Goal: Use online tool/utility: Utilize a website feature to perform a specific function

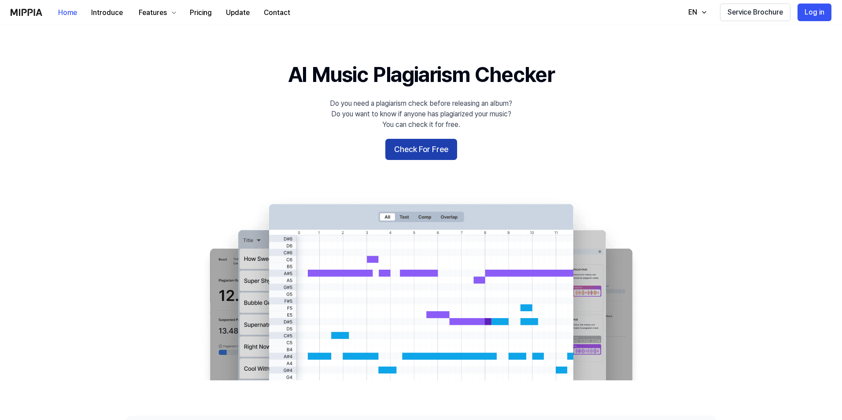
drag, startPoint x: 0, startPoint y: 0, endPoint x: 435, endPoint y: 152, distance: 461.1
click at [435, 152] on button "Check For Free" at bounding box center [422, 149] width 72 height 21
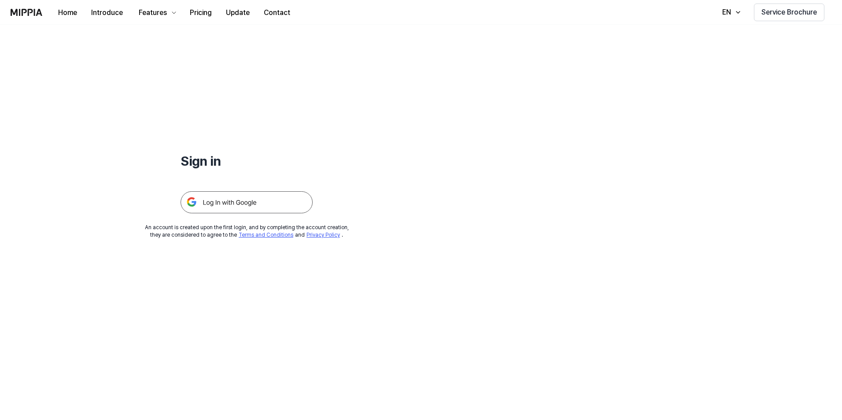
click at [229, 200] on img at bounding box center [247, 202] width 132 height 22
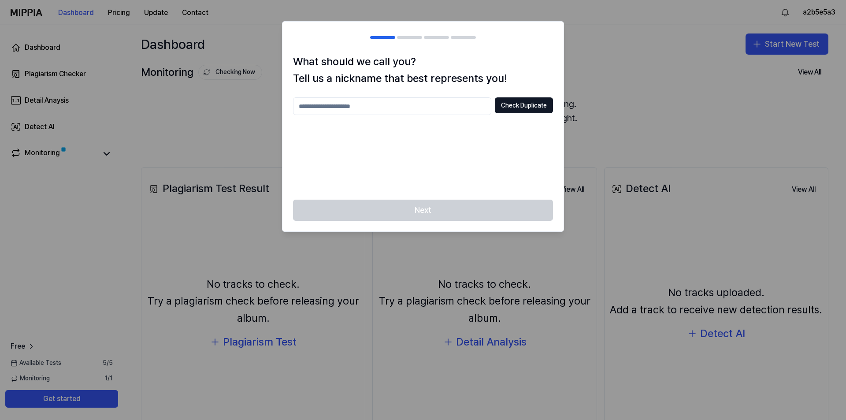
click at [341, 107] on input "text" at bounding box center [392, 106] width 198 height 18
click at [420, 193] on div "What should we call you? Tell us a nickname that best represents you! Check Dup…" at bounding box center [422, 126] width 281 height 147
click at [391, 105] on input "text" at bounding box center [392, 106] width 198 height 18
click at [676, 106] on div at bounding box center [423, 210] width 846 height 420
click at [620, 25] on div at bounding box center [423, 210] width 846 height 420
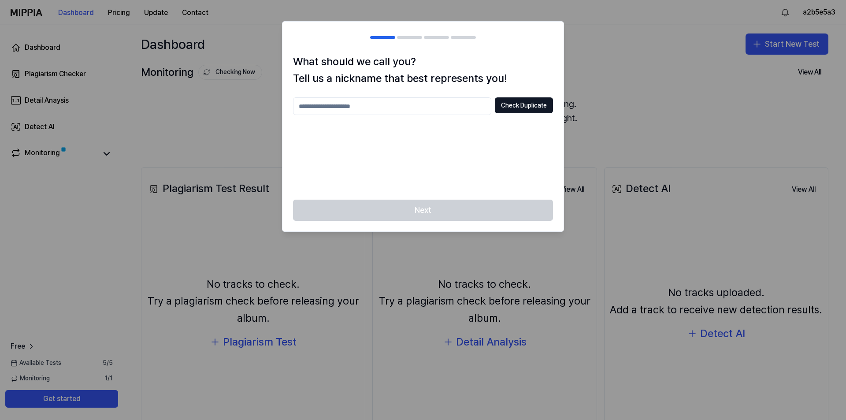
click at [349, 107] on input "text" at bounding box center [392, 106] width 198 height 18
type input "*"
type input "********"
click at [538, 104] on button "Check Duplicate" at bounding box center [524, 105] width 58 height 16
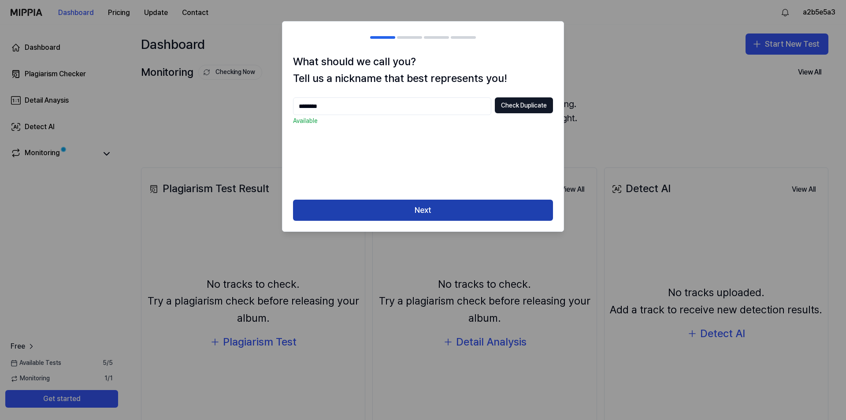
click at [408, 211] on button "Next" at bounding box center [423, 210] width 260 height 21
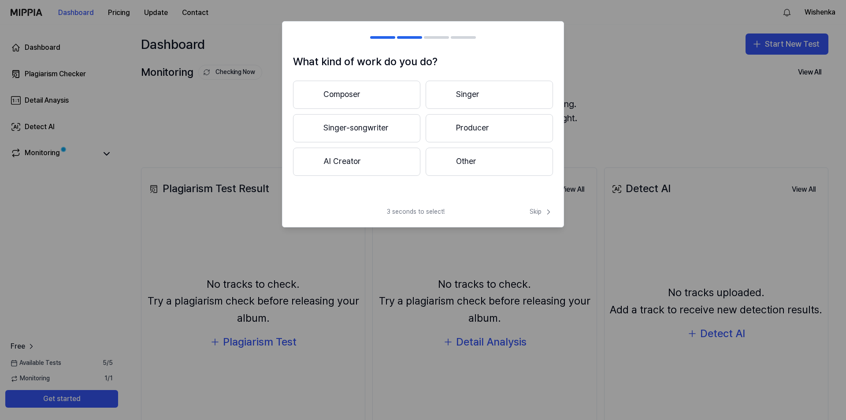
click at [396, 96] on button "Composer" at bounding box center [356, 95] width 127 height 28
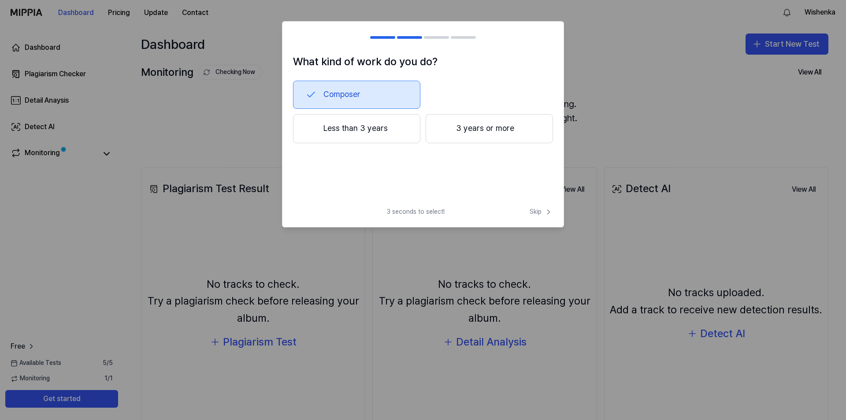
click at [365, 129] on button "Less than 3 years" at bounding box center [356, 128] width 127 height 29
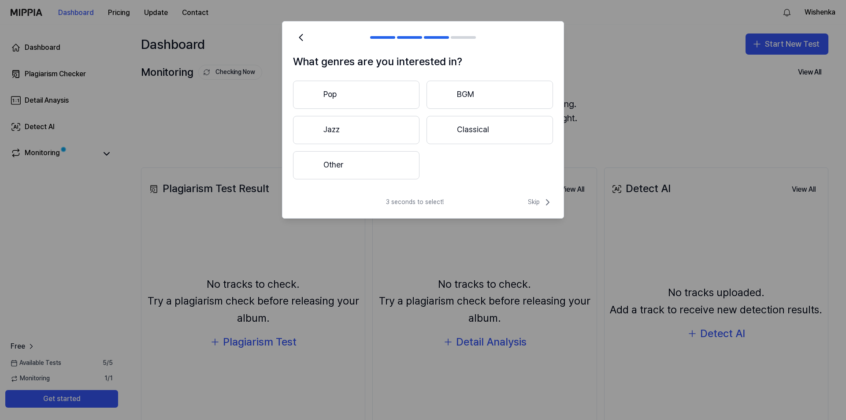
click at [405, 166] on button "Other" at bounding box center [356, 165] width 126 height 28
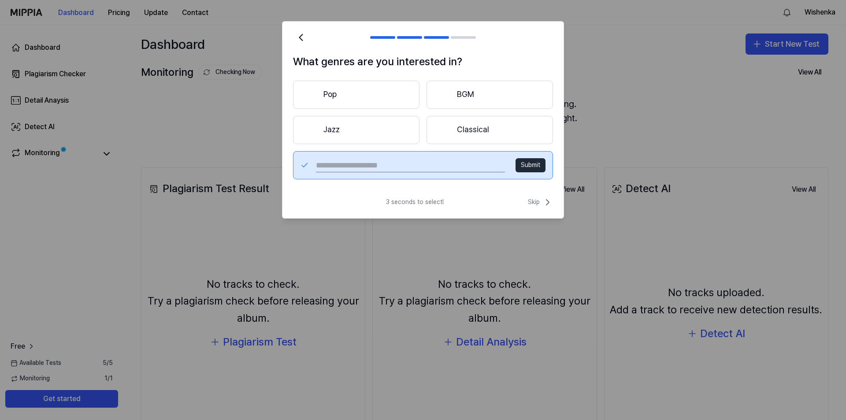
click at [477, 132] on button "Classical" at bounding box center [490, 130] width 126 height 28
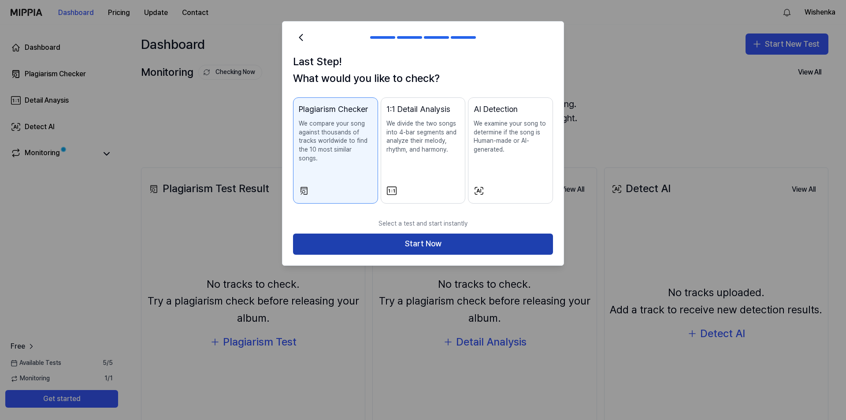
click at [429, 237] on button "Start Now" at bounding box center [423, 244] width 260 height 21
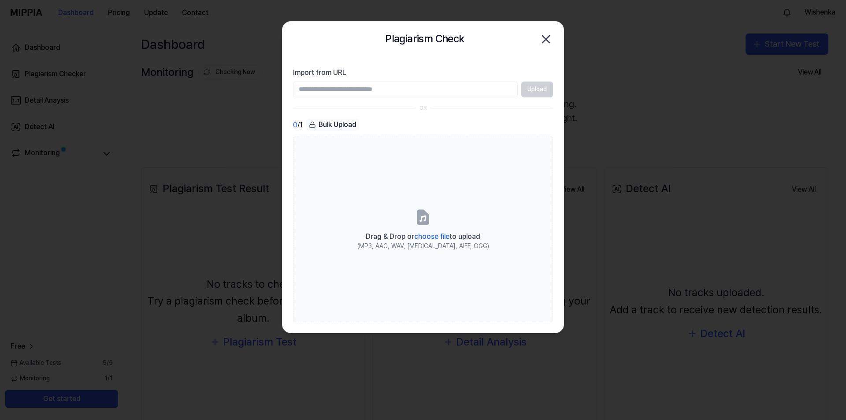
click at [366, 93] on input "Import from URL" at bounding box center [405, 90] width 225 height 16
click at [412, 92] on input "Import from URL" at bounding box center [405, 90] width 225 height 16
click at [337, 123] on div "Bulk Upload" at bounding box center [332, 125] width 53 height 12
click at [381, 90] on input "Import from URL" at bounding box center [405, 90] width 225 height 16
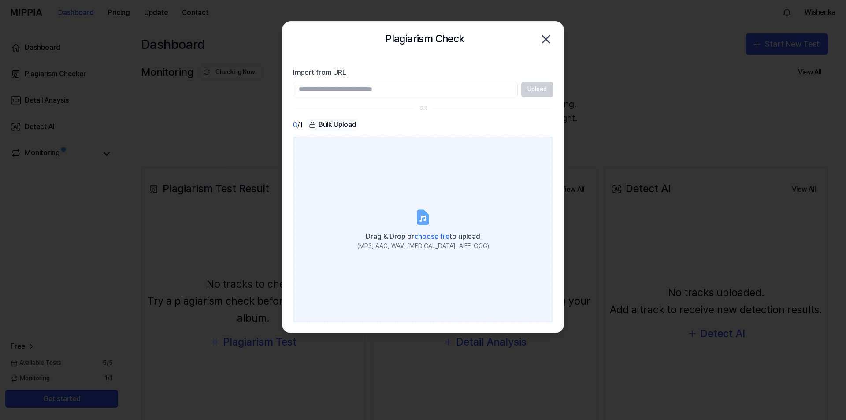
click at [444, 239] on span "choose file" at bounding box center [431, 236] width 35 height 8
click at [0, 0] on input "Drag & Drop or choose file to upload (MP3, AAC, WAV, FLAC, AIFF, OGG)" at bounding box center [0, 0] width 0 height 0
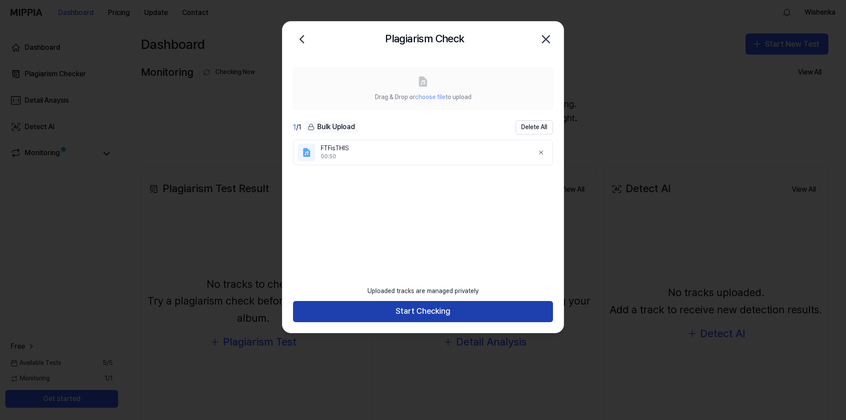
click at [447, 312] on button "Start Checking" at bounding box center [423, 311] width 260 height 21
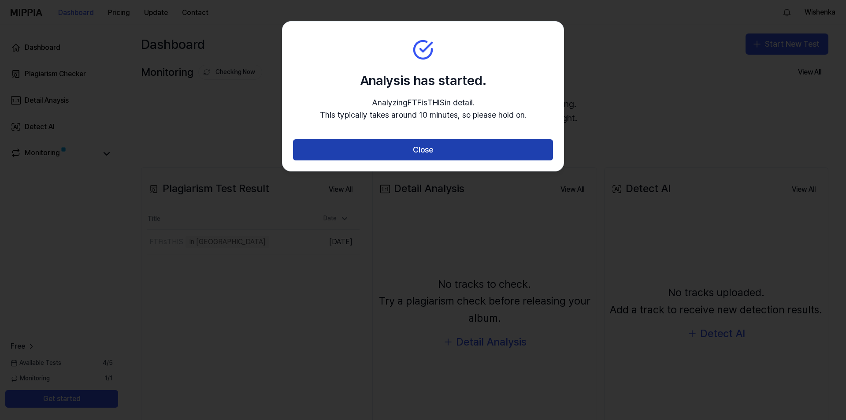
click at [442, 152] on button "Close" at bounding box center [423, 149] width 260 height 21
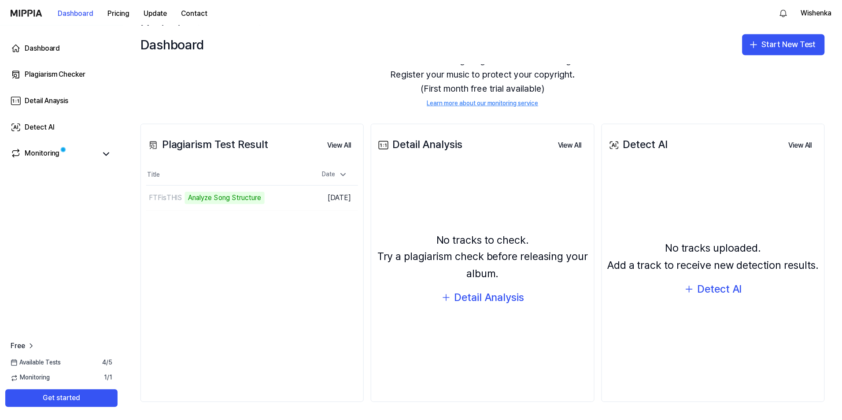
scroll to position [45, 0]
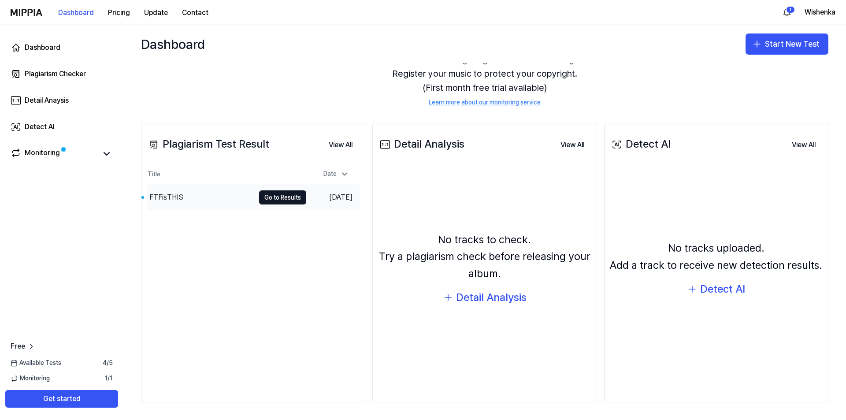
click at [178, 196] on div "FTFisTHIS" at bounding box center [166, 197] width 34 height 11
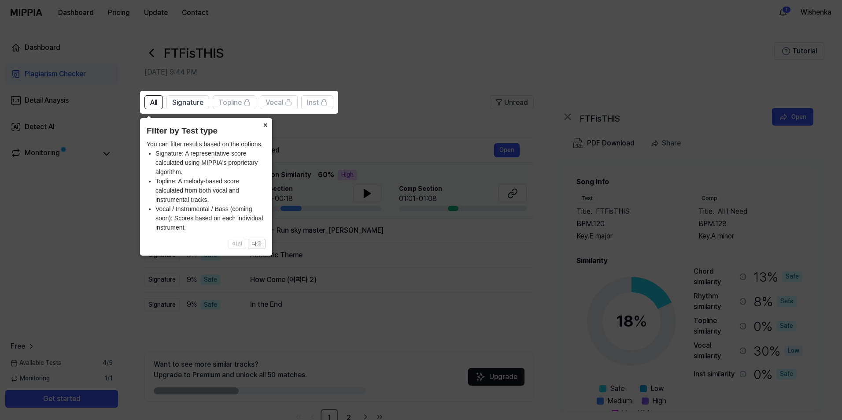
click at [268, 128] on button "×" at bounding box center [265, 124] width 14 height 12
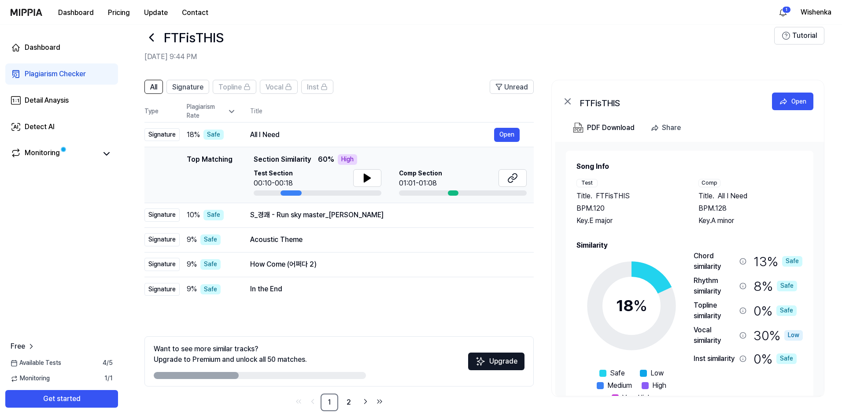
scroll to position [24, 0]
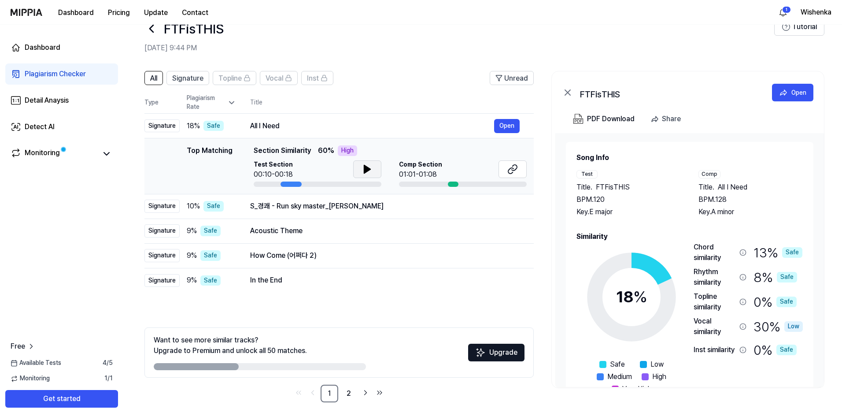
click at [363, 168] on icon at bounding box center [367, 169] width 11 height 11
click at [365, 169] on icon at bounding box center [366, 169] width 2 height 7
click at [339, 150] on div "High" at bounding box center [347, 150] width 19 height 11
click at [218, 152] on div "Top Matching" at bounding box center [210, 165] width 46 height 41
drag, startPoint x: 417, startPoint y: 166, endPoint x: 506, endPoint y: 167, distance: 89.5
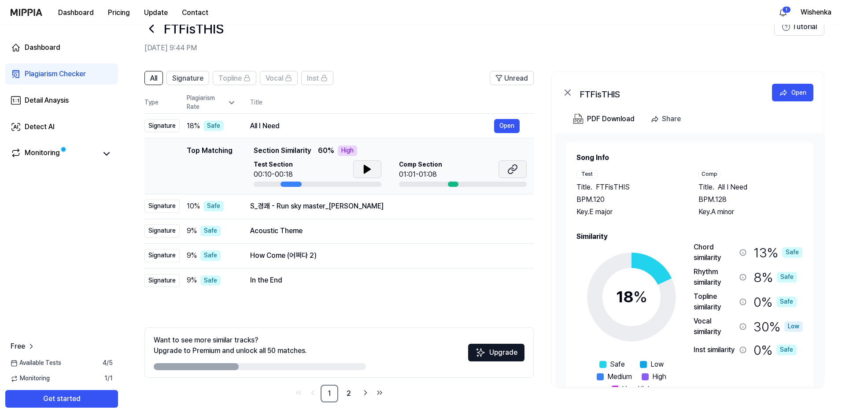
click at [417, 166] on span "Comp Section" at bounding box center [420, 164] width 43 height 9
click at [456, 184] on div at bounding box center [453, 184] width 11 height 5
click at [373, 168] on button at bounding box center [367, 169] width 28 height 18
click at [456, 204] on div "S_경쾌 - Run sky master_[PERSON_NAME]" at bounding box center [372, 206] width 244 height 11
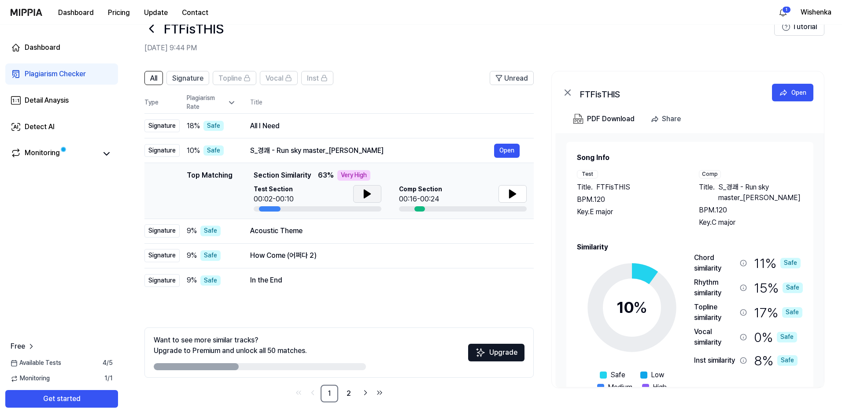
click at [368, 195] on icon at bounding box center [367, 194] width 6 height 8
click at [368, 195] on icon at bounding box center [369, 193] width 2 height 7
click at [510, 192] on icon at bounding box center [513, 194] width 6 height 8
click at [510, 193] on icon at bounding box center [513, 194] width 11 height 11
click at [376, 193] on button at bounding box center [367, 194] width 28 height 18
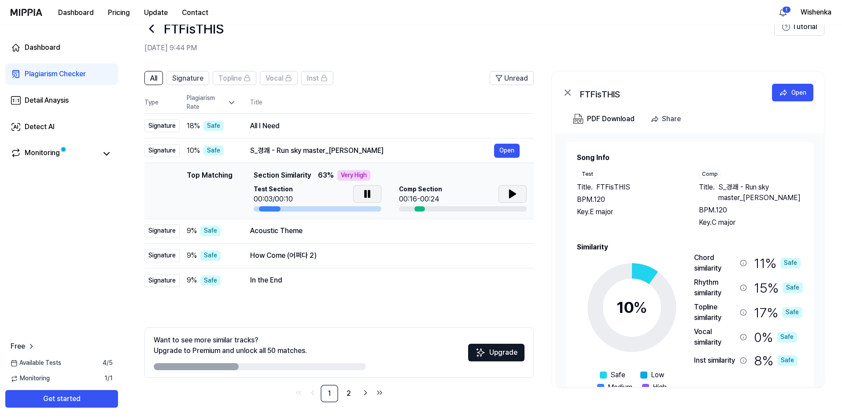
click at [376, 193] on button at bounding box center [367, 194] width 28 height 18
click at [381, 146] on div "S_경쾌 - Run sky master_[PERSON_NAME]" at bounding box center [372, 150] width 244 height 11
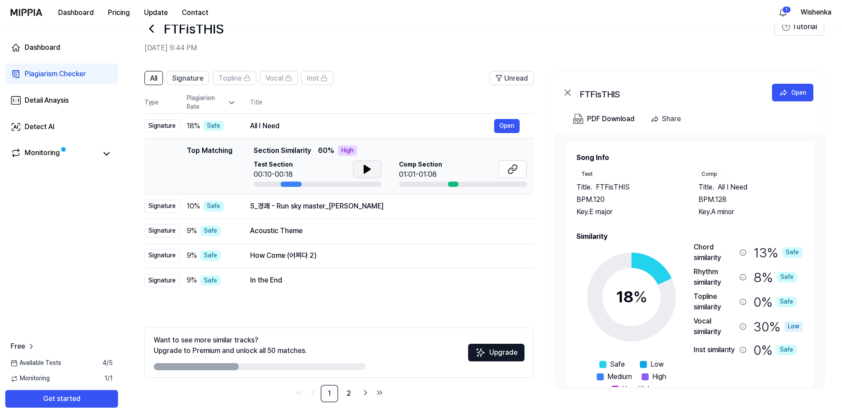
click at [363, 171] on icon at bounding box center [367, 169] width 11 height 11
click at [455, 183] on div at bounding box center [453, 184] width 11 height 5
click at [301, 279] on div "In the End" at bounding box center [372, 280] width 244 height 11
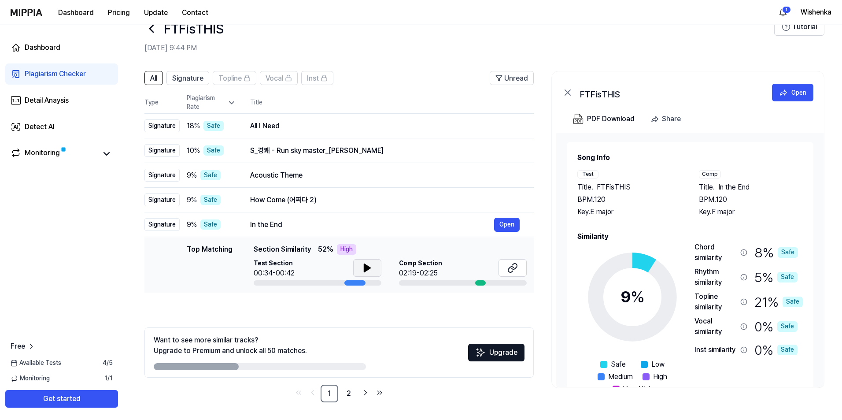
click at [365, 272] on icon at bounding box center [367, 268] width 11 height 11
click at [350, 233] on td "In the End Open" at bounding box center [385, 224] width 298 height 25
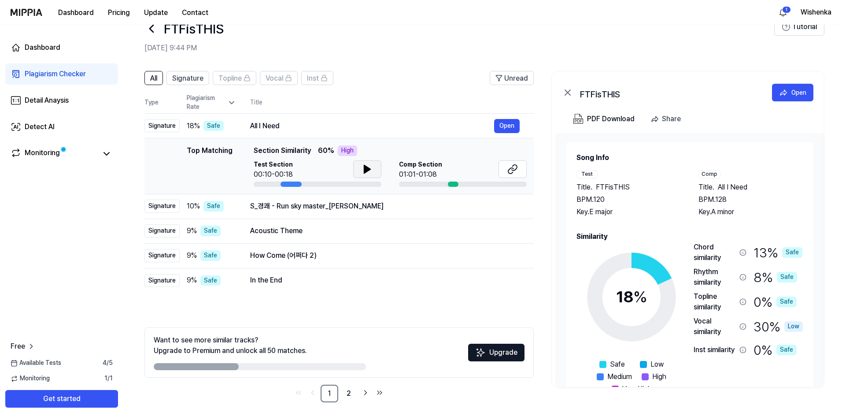
click at [365, 172] on icon at bounding box center [367, 169] width 6 height 8
click at [365, 172] on icon at bounding box center [366, 169] width 2 height 7
click at [336, 253] on div "How Come (어쩌다 2)" at bounding box center [372, 255] width 244 height 11
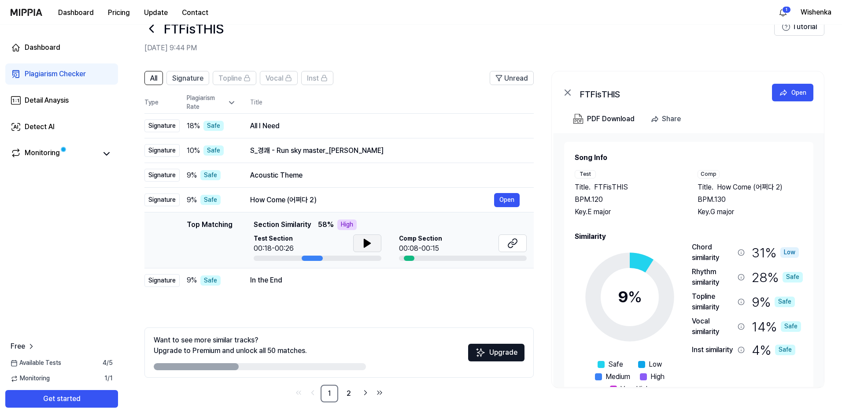
click at [379, 247] on button at bounding box center [367, 243] width 28 height 18
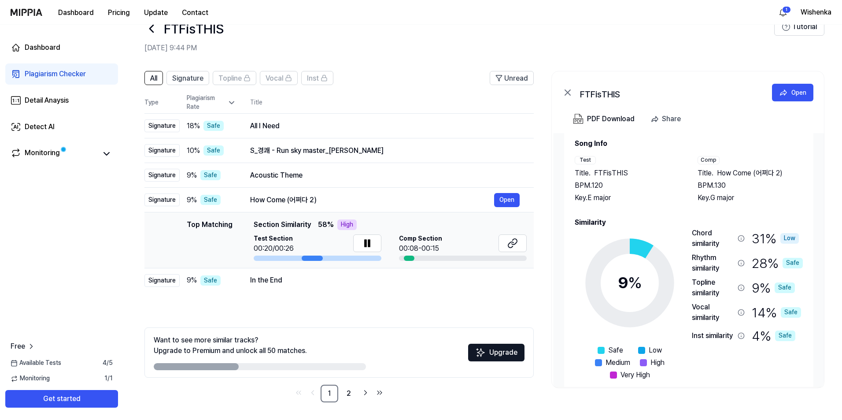
scroll to position [27, 0]
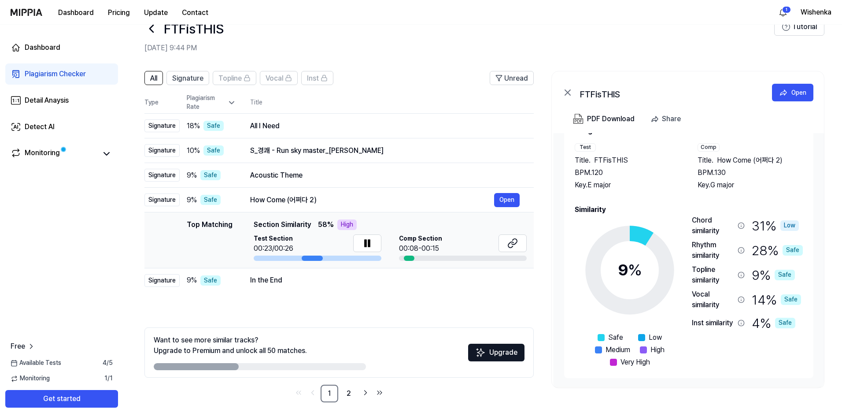
drag, startPoint x: 216, startPoint y: 364, endPoint x: 299, endPoint y: 364, distance: 82.4
click at [299, 364] on div at bounding box center [260, 366] width 212 height 7
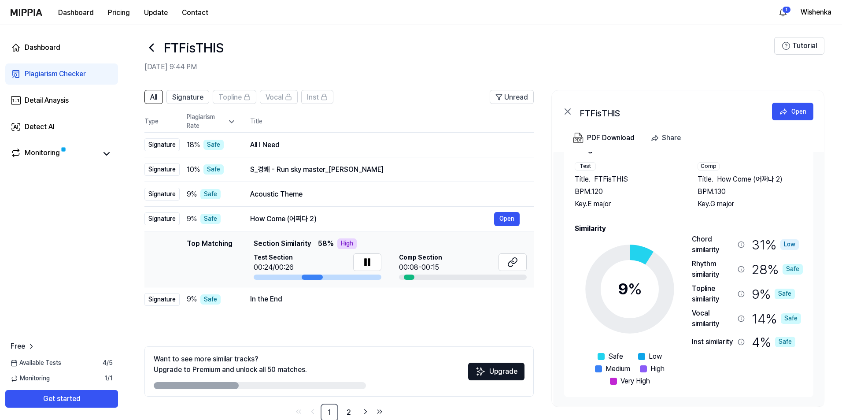
scroll to position [0, 0]
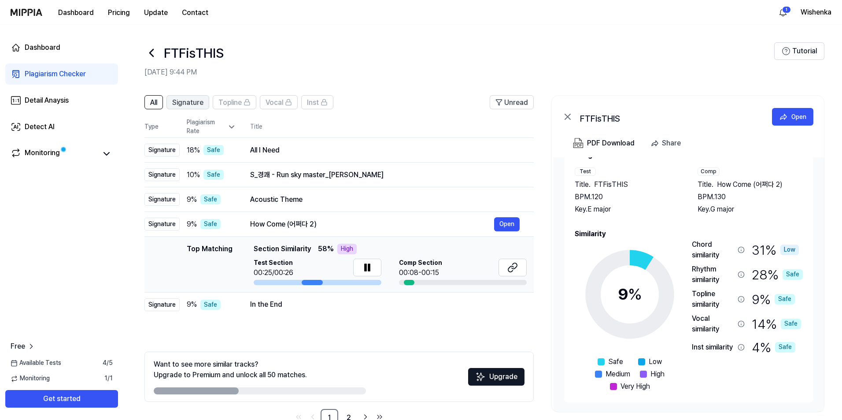
click at [193, 99] on span "Signature" at bounding box center [187, 102] width 31 height 11
click at [151, 103] on span "All" at bounding box center [153, 102] width 7 height 11
click at [296, 150] on div "All I Need" at bounding box center [372, 150] width 244 height 11
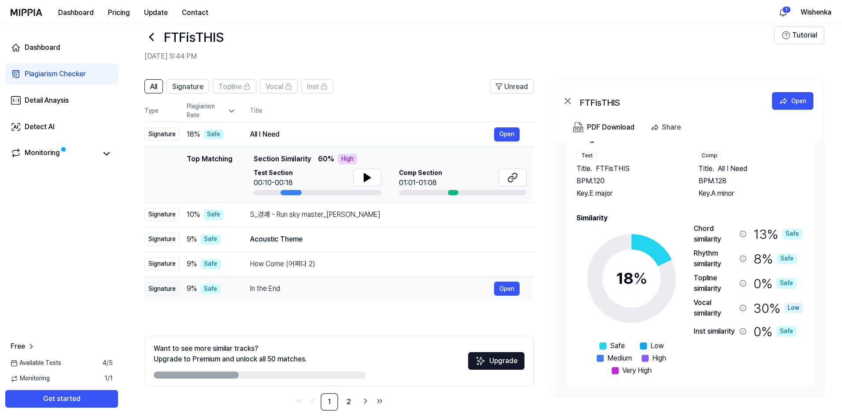
scroll to position [24, 0]
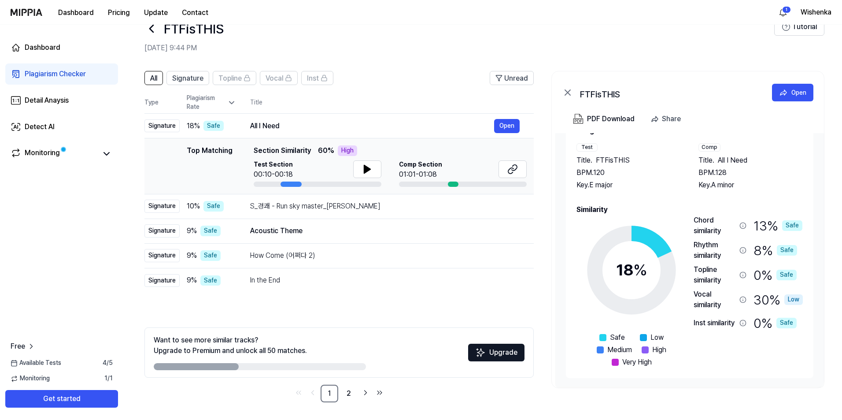
drag, startPoint x: 194, startPoint y: 363, endPoint x: 271, endPoint y: 365, distance: 77.6
click at [271, 365] on div at bounding box center [260, 366] width 212 height 7
click at [355, 390] on link "2" at bounding box center [349, 394] width 18 height 18
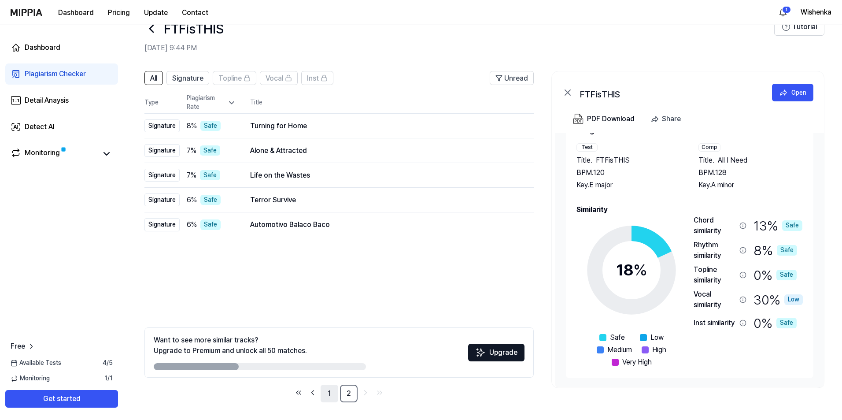
click at [330, 395] on link "1" at bounding box center [330, 394] width 18 height 18
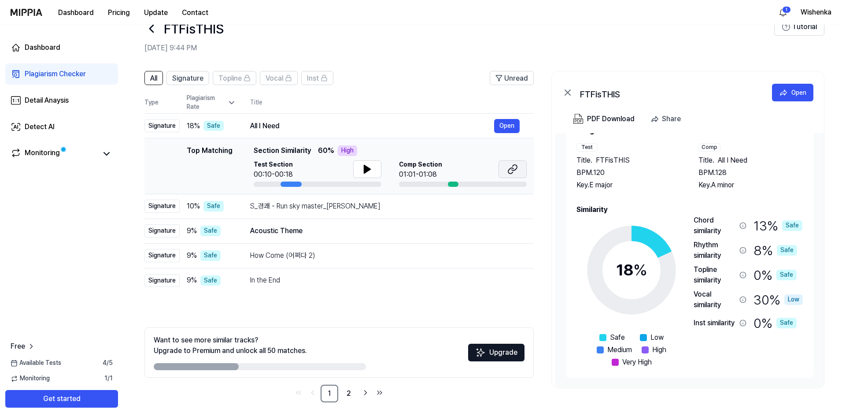
click at [506, 169] on button at bounding box center [513, 169] width 28 height 18
click at [353, 168] on button at bounding box center [367, 169] width 28 height 18
click at [365, 168] on icon at bounding box center [366, 169] width 2 height 7
click at [365, 168] on icon at bounding box center [367, 169] width 6 height 8
click at [365, 168] on icon at bounding box center [366, 169] width 2 height 7
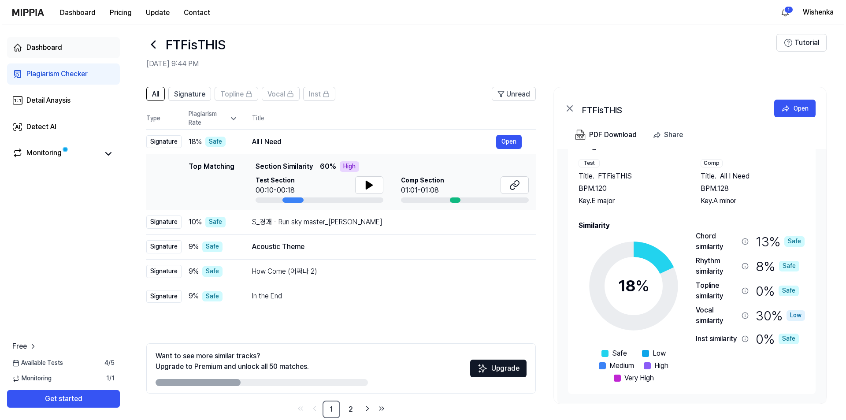
scroll to position [0, 0]
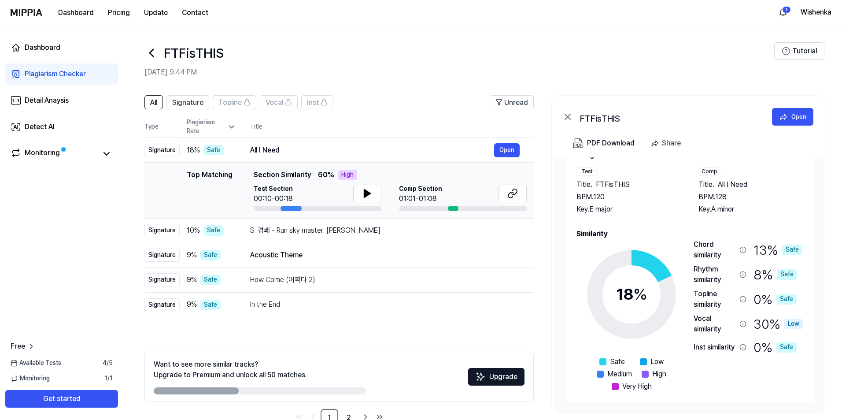
click at [154, 56] on icon at bounding box center [152, 53] width 14 height 14
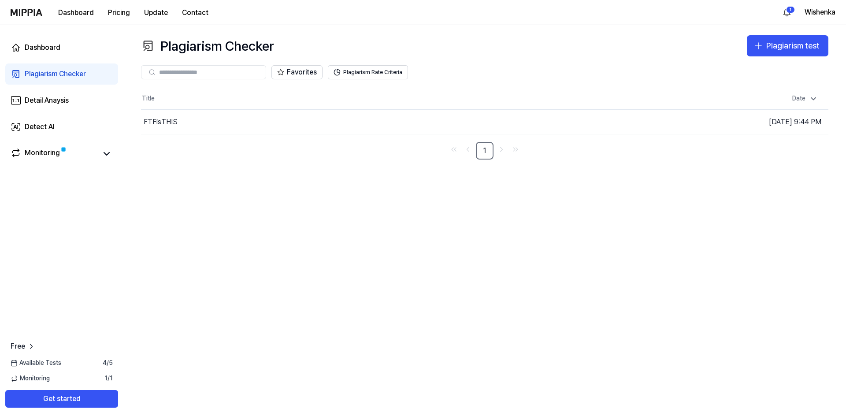
click at [226, 69] on input "text" at bounding box center [209, 72] width 101 height 8
click at [785, 48] on div "Plagiarism test" at bounding box center [792, 46] width 53 height 13
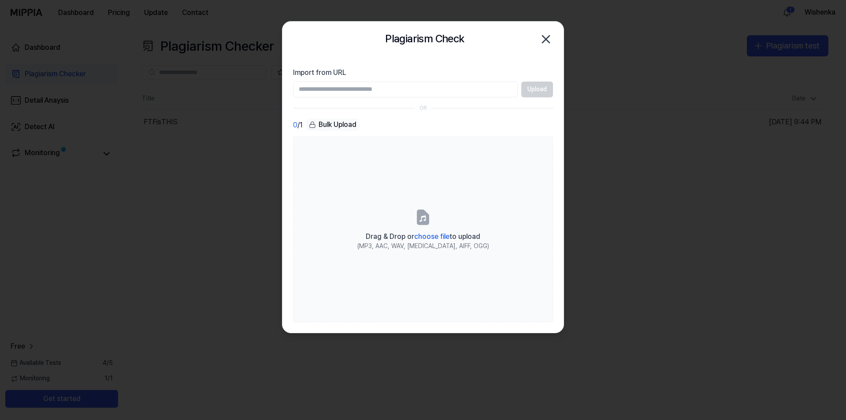
click at [396, 90] on input "Import from URL" at bounding box center [405, 90] width 225 height 16
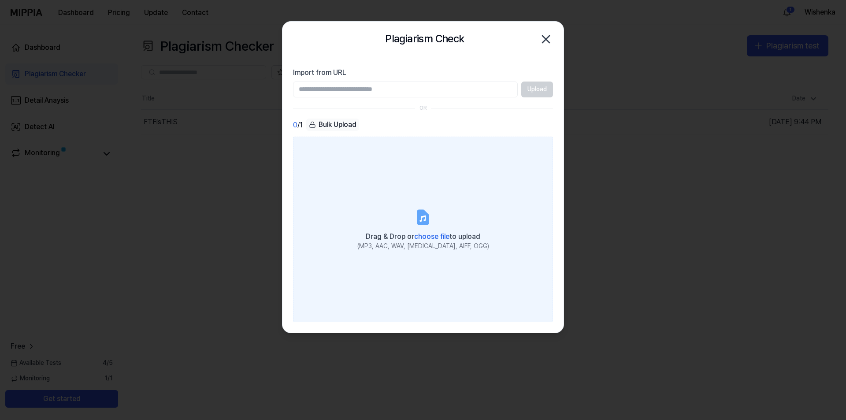
click at [430, 211] on icon at bounding box center [423, 217] width 18 height 18
click at [0, 0] on input "Drag & Drop or choose file to upload (MP3, AAC, WAV, FLAC, AIFF, OGG)" at bounding box center [0, 0] width 0 height 0
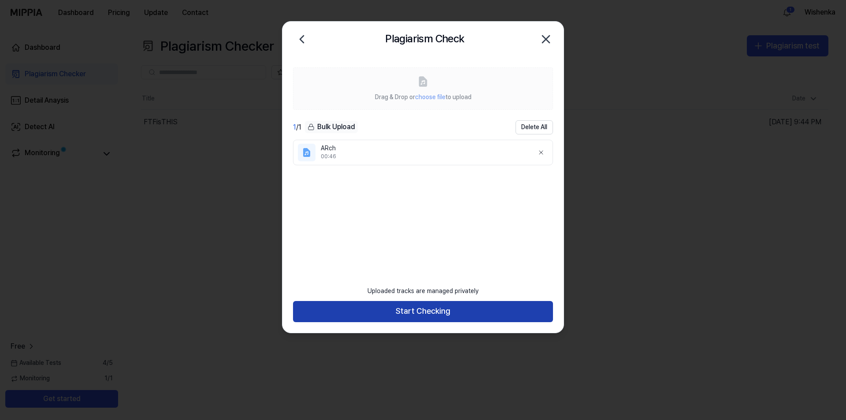
click at [447, 315] on button "Start Checking" at bounding box center [423, 311] width 260 height 21
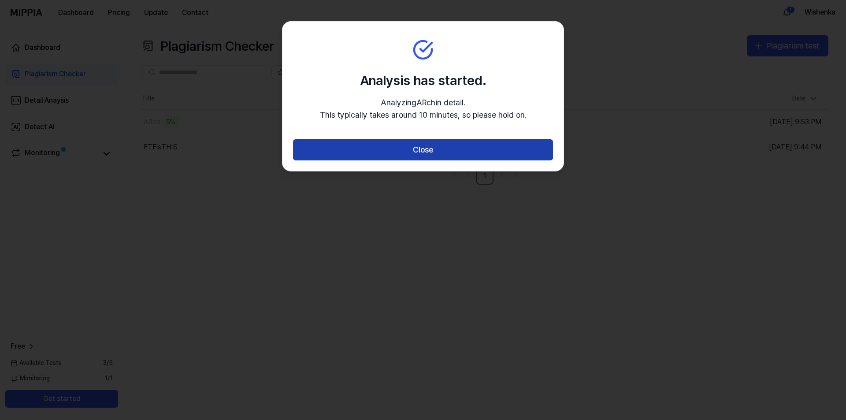
click at [443, 146] on button "Close" at bounding box center [423, 149] width 260 height 21
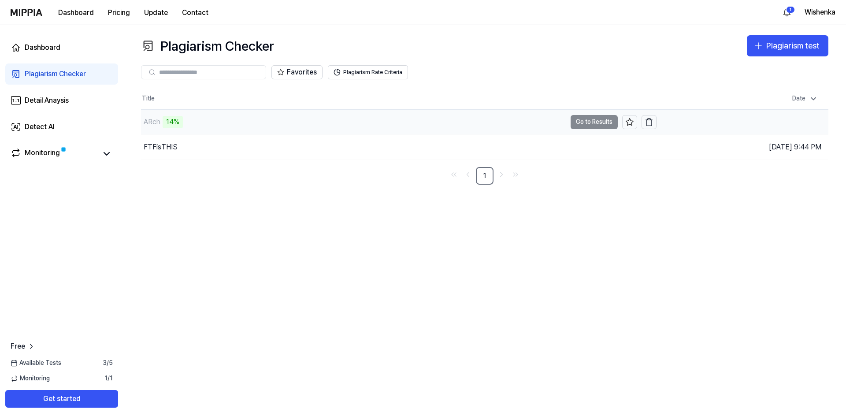
click at [208, 121] on div "ARch 14%" at bounding box center [353, 122] width 425 height 25
click at [173, 119] on div "ARch" at bounding box center [353, 122] width 425 height 25
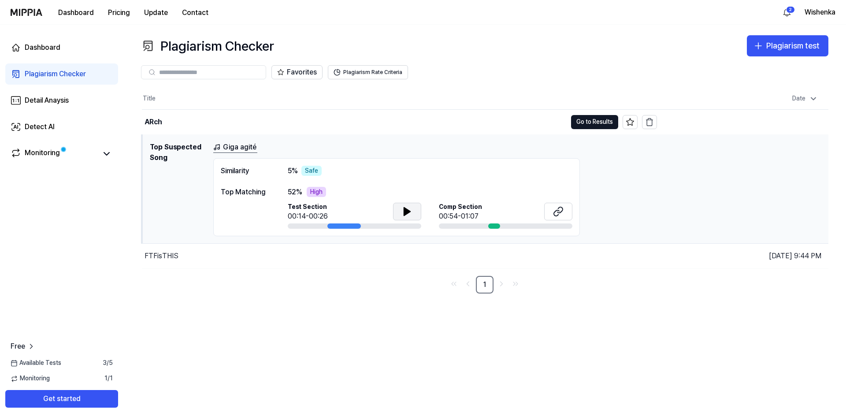
click at [402, 211] on icon at bounding box center [407, 211] width 11 height 11
click at [556, 215] on icon at bounding box center [558, 211] width 11 height 11
click at [403, 213] on icon at bounding box center [407, 211] width 11 height 11
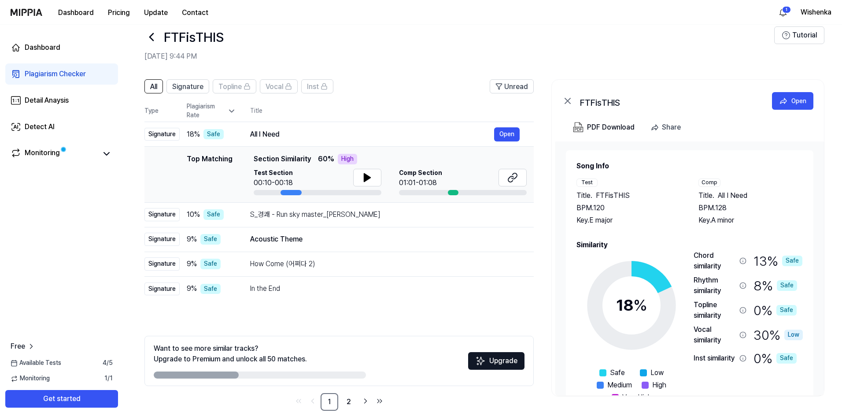
scroll to position [24, 0]
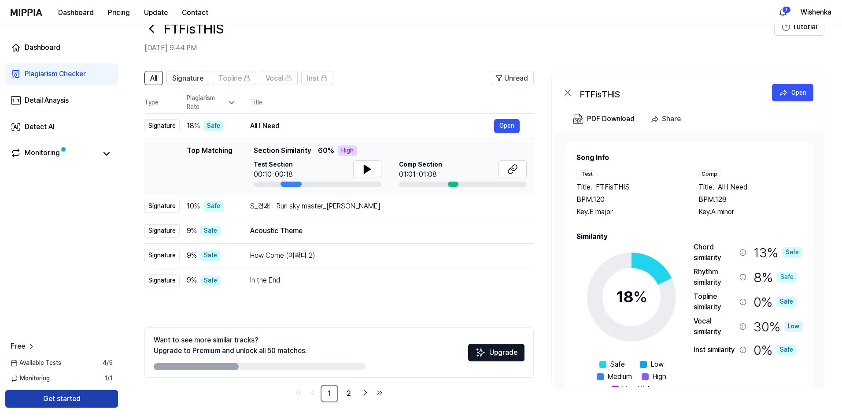
click at [96, 398] on button "Get started" at bounding box center [61, 399] width 113 height 18
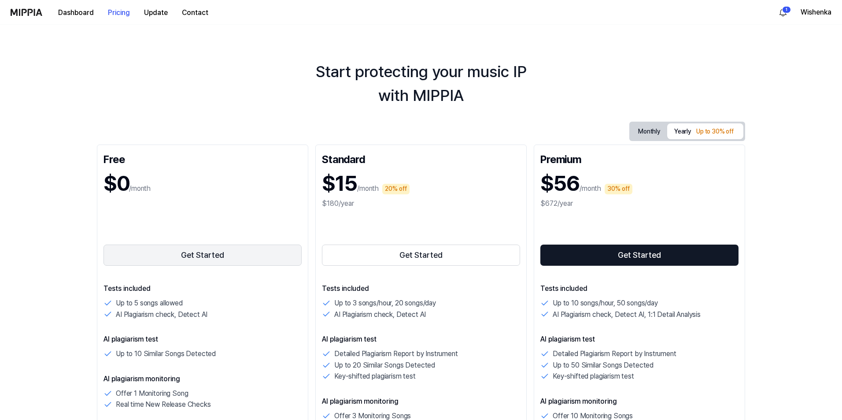
click at [250, 256] on button "Get Started" at bounding box center [203, 255] width 198 height 21
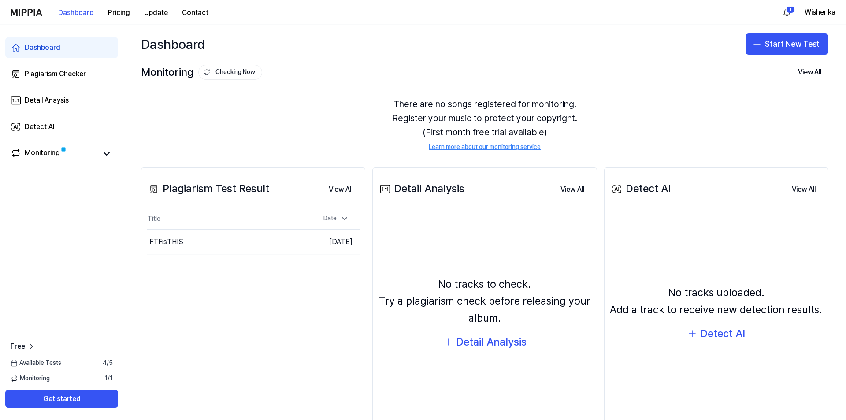
scroll to position [45, 0]
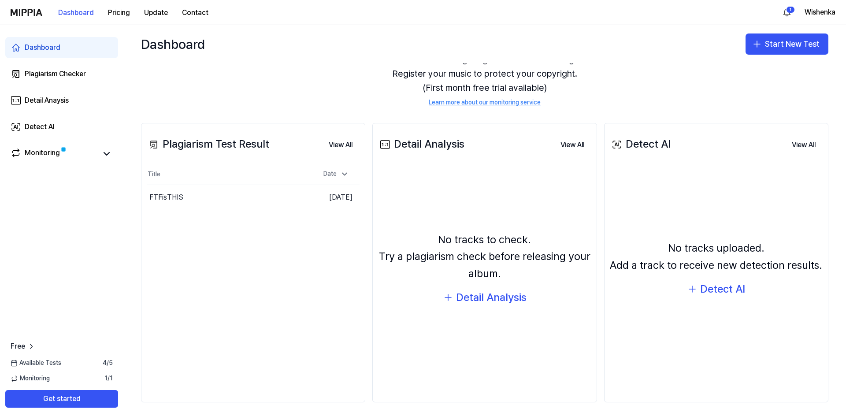
click at [299, 225] on div "Plagiarism Test Result View All Plagiarism Test Result Title Date FTFisTHIS Go …" at bounding box center [253, 263] width 224 height 280
drag, startPoint x: 215, startPoint y: 244, endPoint x: 215, endPoint y: 254, distance: 10.1
click at [215, 254] on div "Plagiarism Test Result View All Plagiarism Test Result Title Date FTFisTHIS Go …" at bounding box center [253, 263] width 224 height 280
